Goal: Task Accomplishment & Management: Use online tool/utility

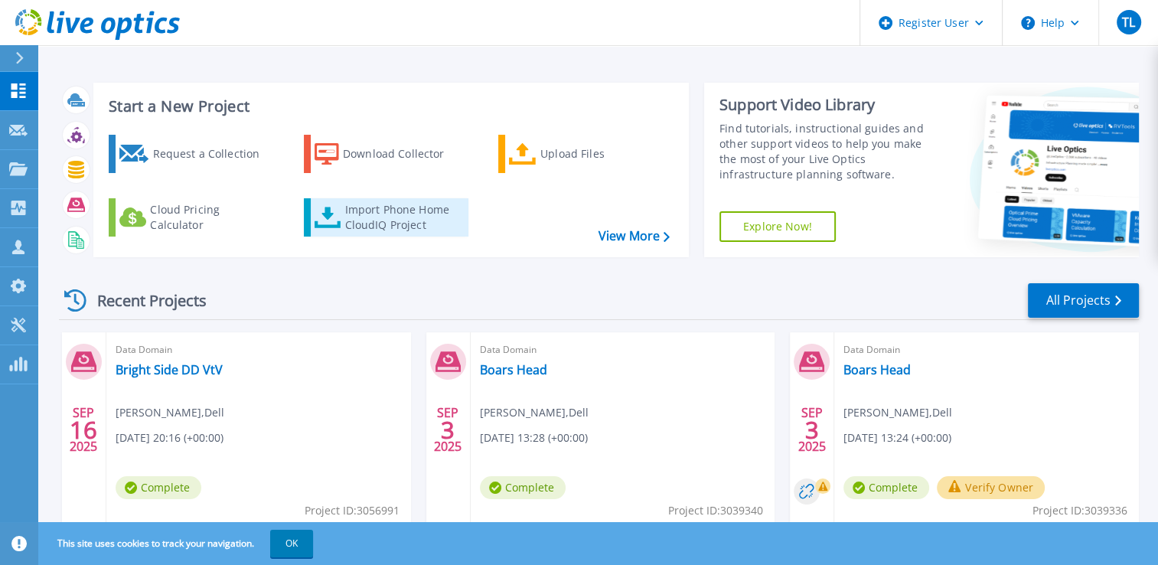
click at [370, 202] on div "Import Phone Home CloudIQ Project" at bounding box center [403, 217] width 119 height 31
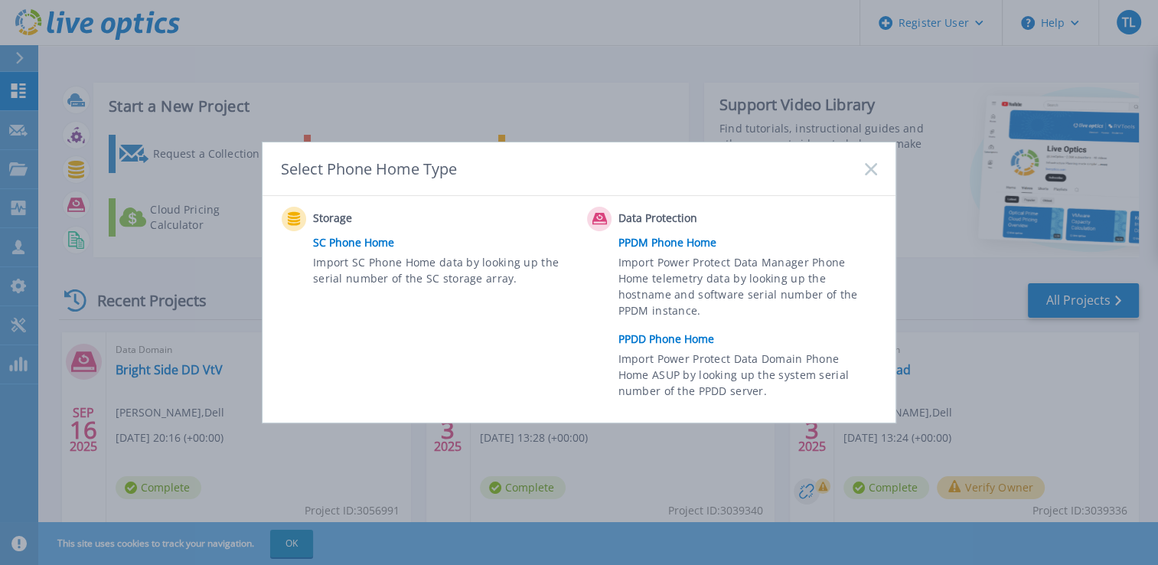
click at [337, 238] on link "SC Phone Home" at bounding box center [446, 242] width 266 height 23
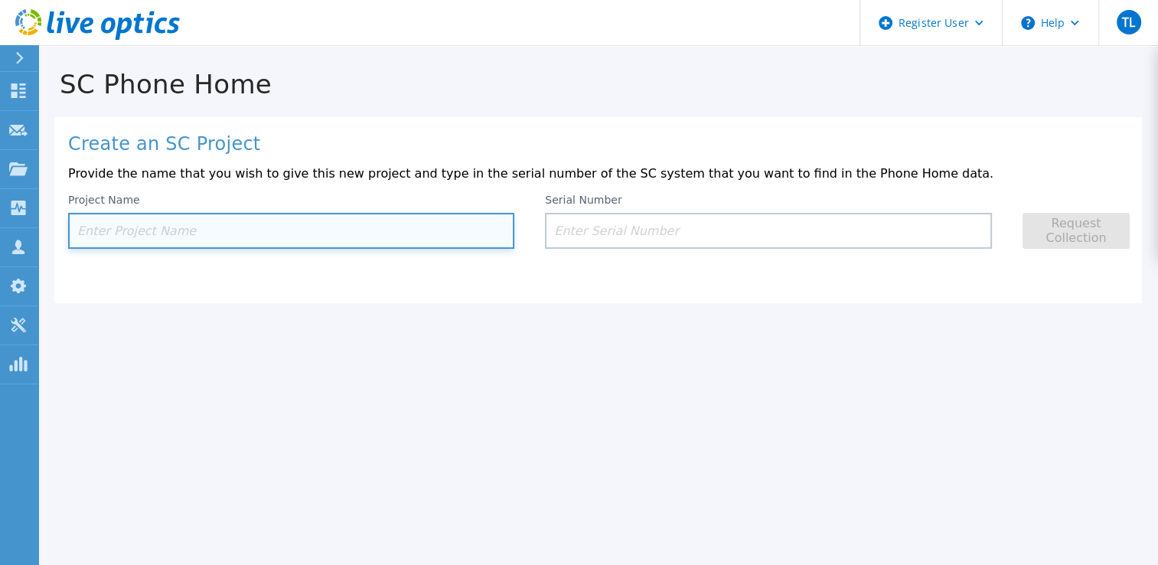
click at [181, 242] on input at bounding box center [291, 231] width 446 height 36
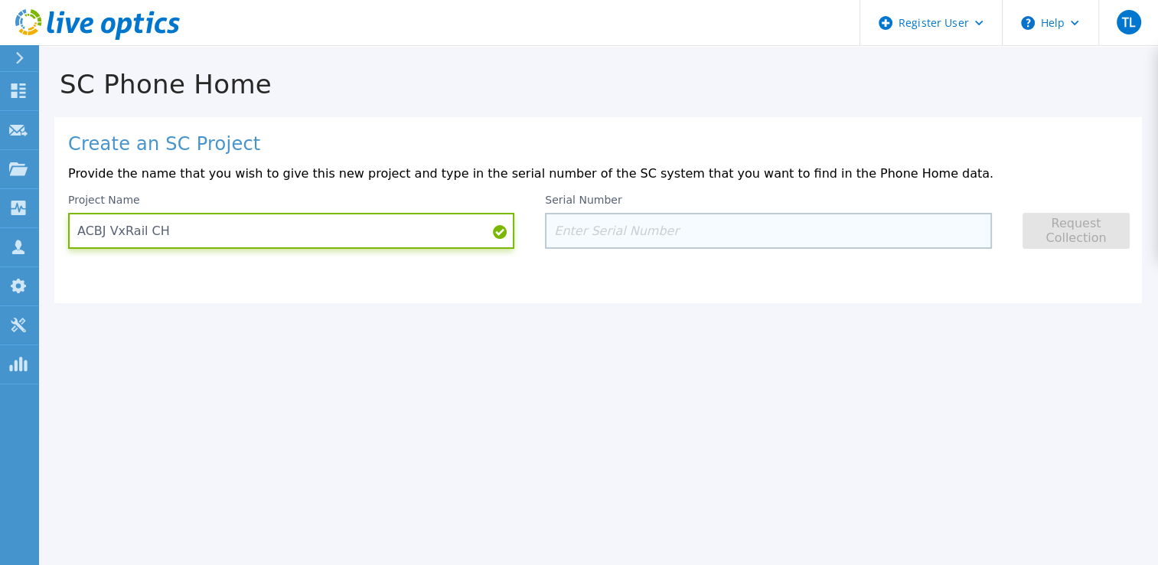
type input "ACBJ VxRail CH"
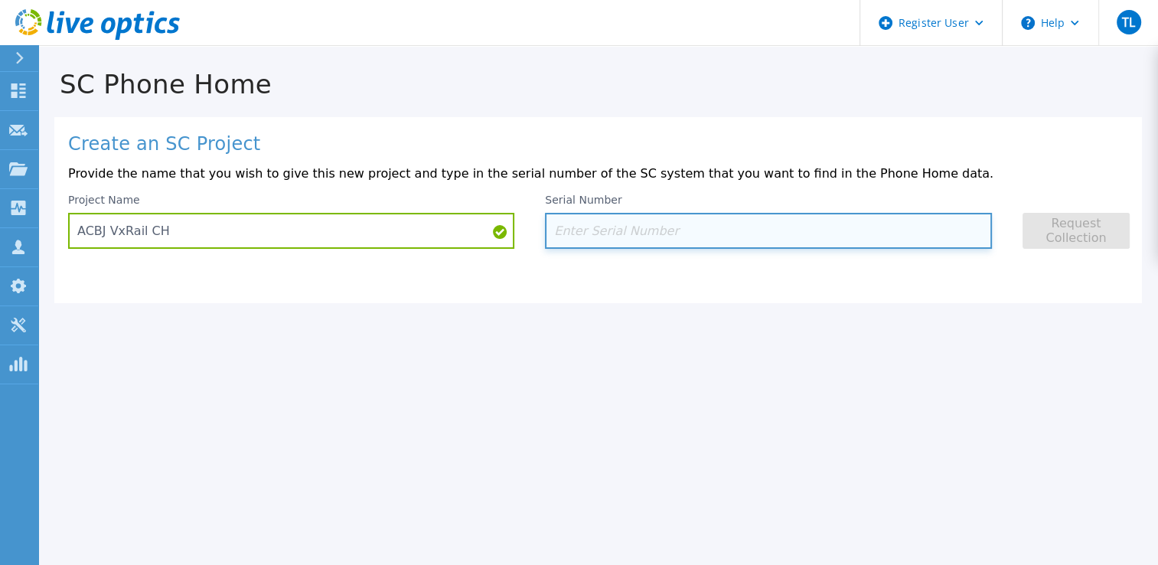
click at [600, 219] on input at bounding box center [768, 231] width 446 height 36
paste input "82VNKM3"
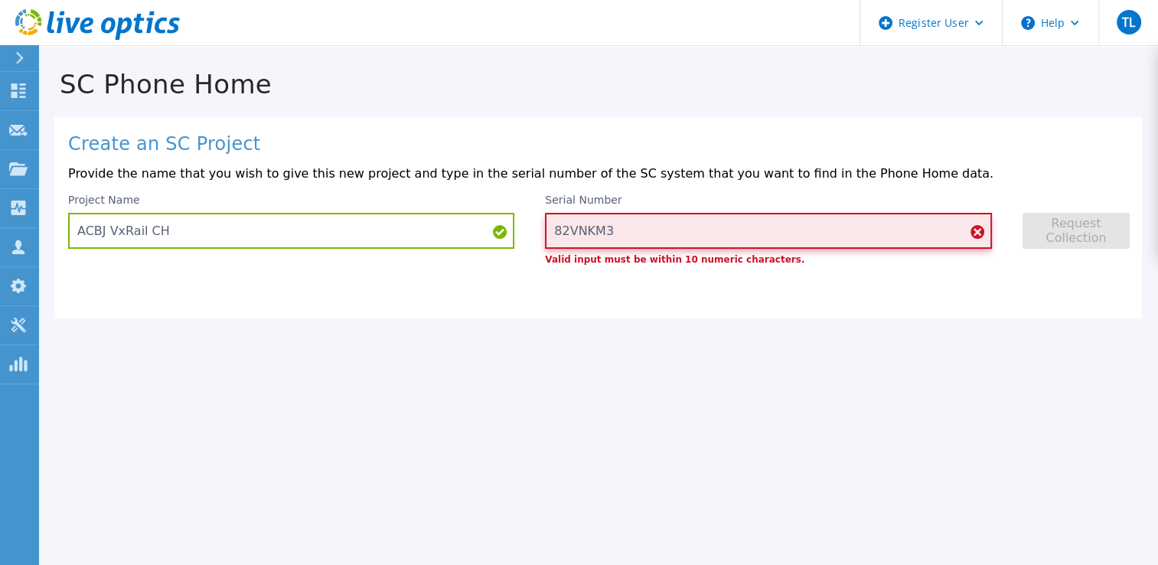
type input "82VNKM3"
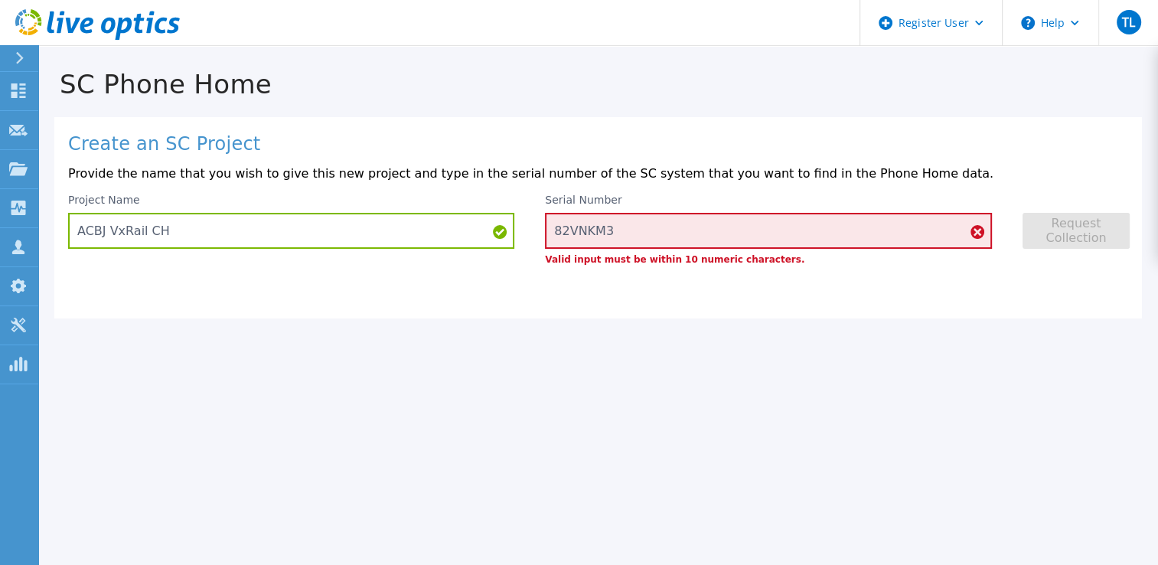
click at [644, 352] on div "SC Phone Home Create an SC Project Provide the name that you wish to give this …" at bounding box center [579, 282] width 1158 height 565
click at [970, 228] on icon at bounding box center [977, 232] width 14 height 14
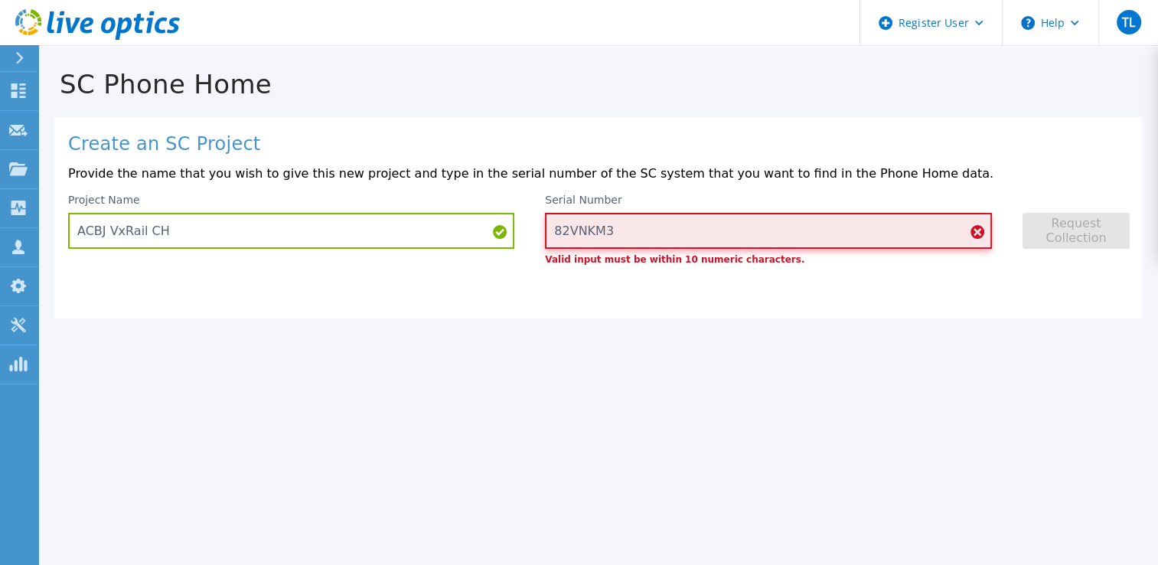
click at [979, 223] on input "82VNKM3" at bounding box center [768, 231] width 446 height 36
